Goal: Task Accomplishment & Management: Manage account settings

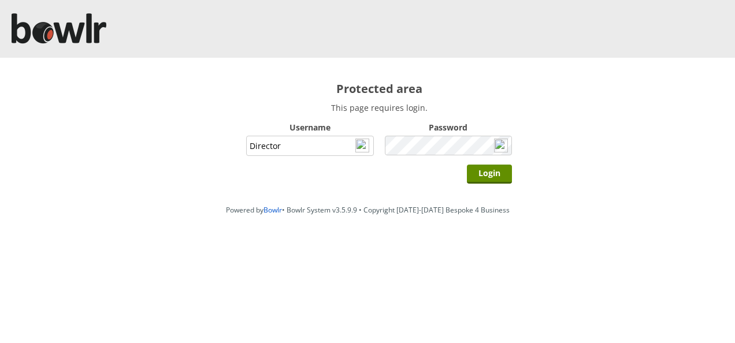
type input "Director"
click at [467, 165] on input "Login" at bounding box center [489, 174] width 45 height 19
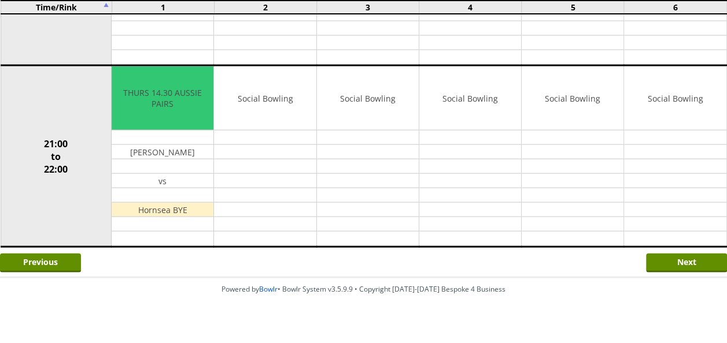
scroll to position [1178, 0]
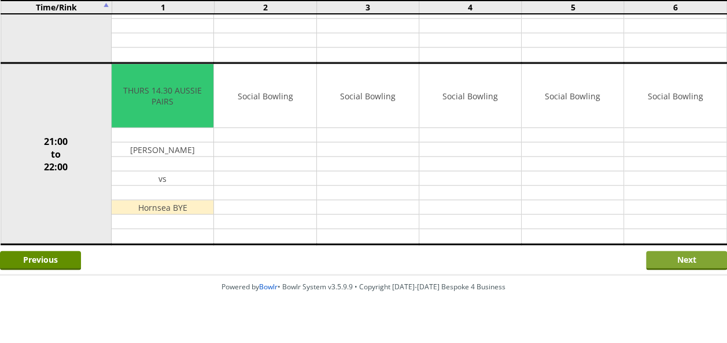
click at [664, 252] on input "Next" at bounding box center [686, 261] width 81 height 19
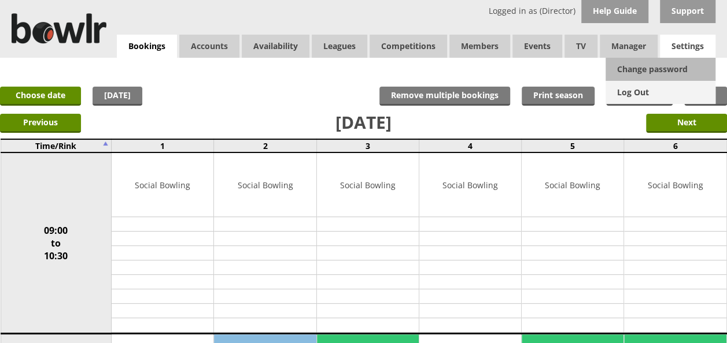
click at [641, 88] on link "Log Out" at bounding box center [660, 92] width 110 height 23
